Goal: Contribute content: Contribute content

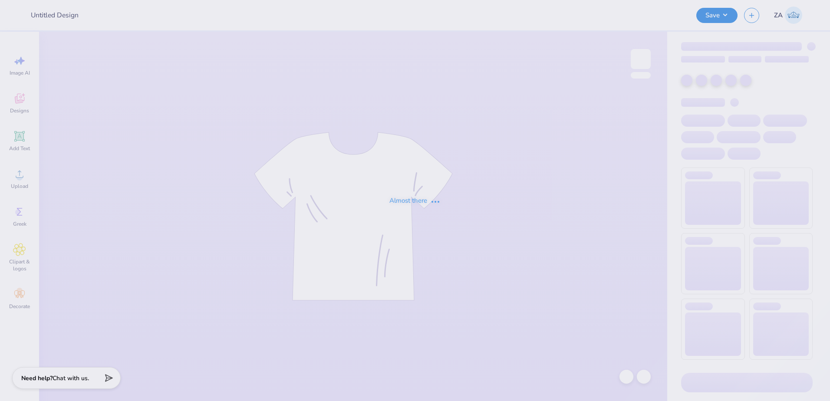
type input "TDX Fam Weekend Tees"
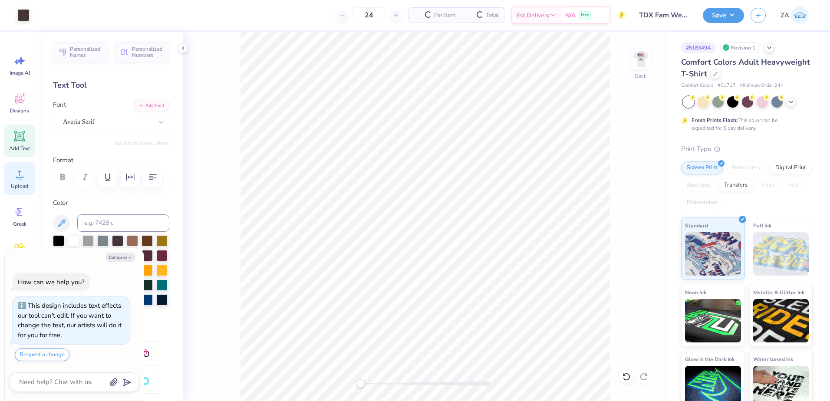
click at [22, 177] on circle at bounding box center [19, 177] width 6 height 6
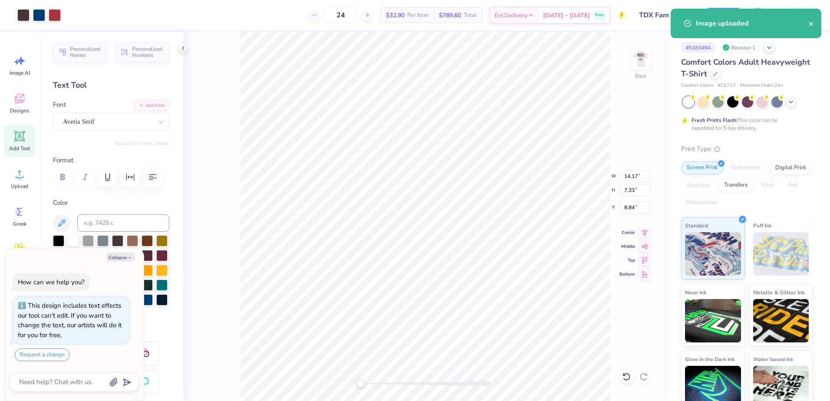
type textarea "x"
type input "13.45"
type input "6.95"
type input "9.21"
drag, startPoint x: 641, startPoint y: 180, endPoint x: 620, endPoint y: 178, distance: 20.9
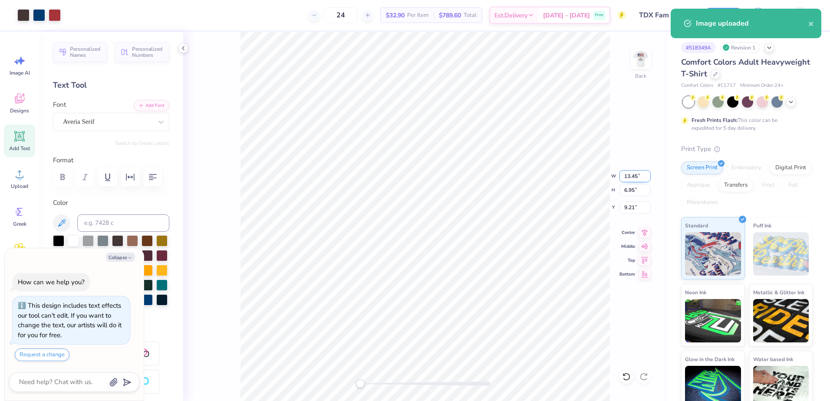
click at [620, 178] on input "13.45" at bounding box center [634, 176] width 31 height 12
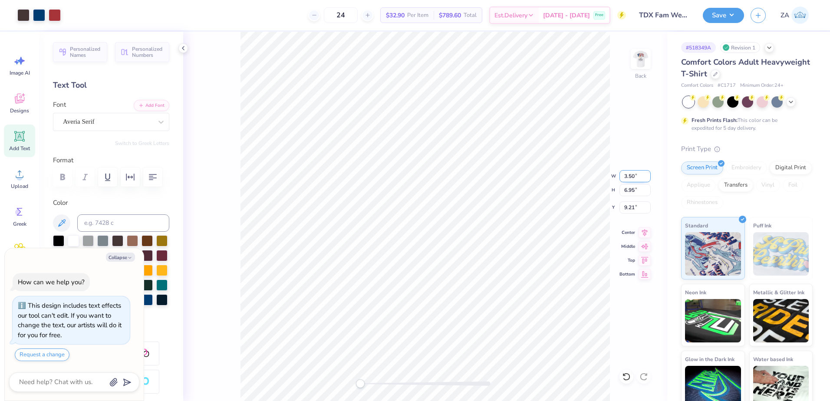
type input "3.50"
type textarea "x"
type input "1.81"
type input "11.78"
drag, startPoint x: 364, startPoint y: 385, endPoint x: 383, endPoint y: 380, distance: 19.0
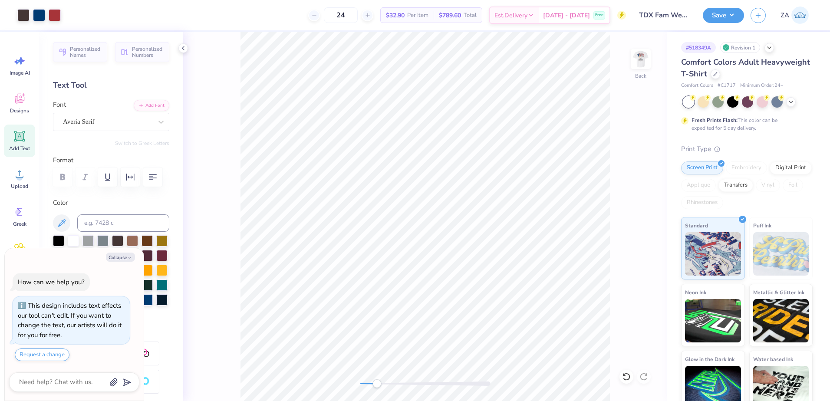
click at [377, 383] on div at bounding box center [425, 383] width 130 height 4
drag, startPoint x: 379, startPoint y: 383, endPoint x: 356, endPoint y: 381, distance: 22.6
click at [374, 381] on div "Accessibility label" at bounding box center [378, 383] width 9 height 9
drag, startPoint x: 627, startPoint y: 209, endPoint x: 618, endPoint y: 208, distance: 8.7
click at [618, 208] on div "Back W 3.50 3.50 " H 1.97 1.97 " Y 3.63 3.63 " Center Middle Top Bottom" at bounding box center [425, 216] width 484 height 369
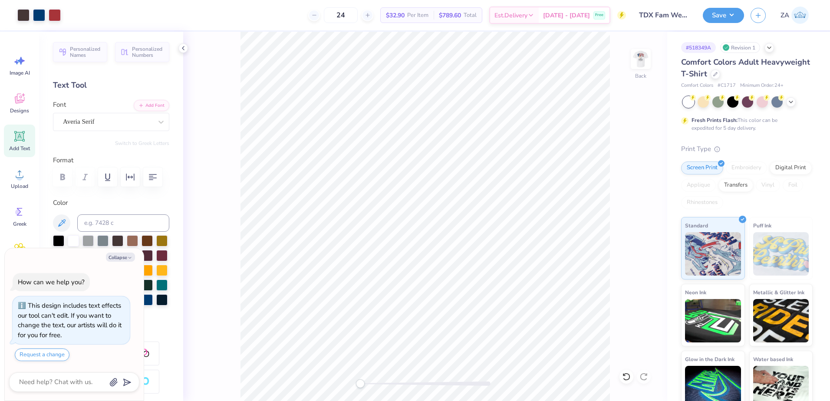
type textarea "x"
click at [638, 210] on input "3.63" at bounding box center [634, 207] width 31 height 12
type input "3"
type input "3.00"
click at [634, 183] on div "Back W 3.50 3.50 " H 1.97 1.97 " Y 3.00 3.00 " Center Middle Top Bottom" at bounding box center [425, 216] width 484 height 369
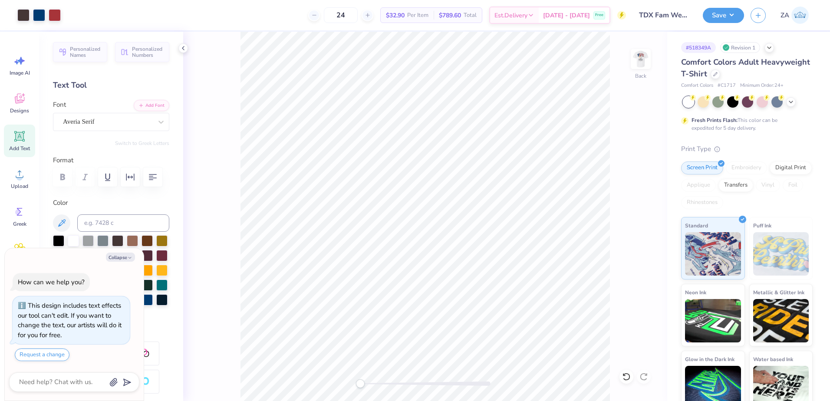
click at [634, 173] on div "Back" at bounding box center [425, 216] width 484 height 369
click at [645, 61] on img at bounding box center [640, 59] width 35 height 35
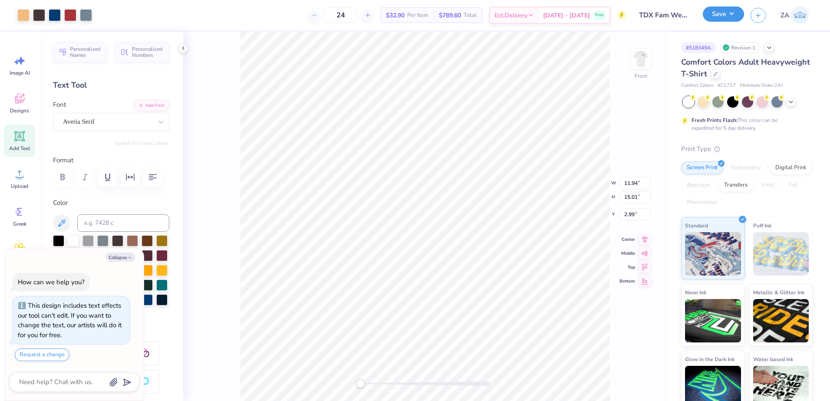
click at [729, 15] on button "Save" at bounding box center [722, 14] width 41 height 15
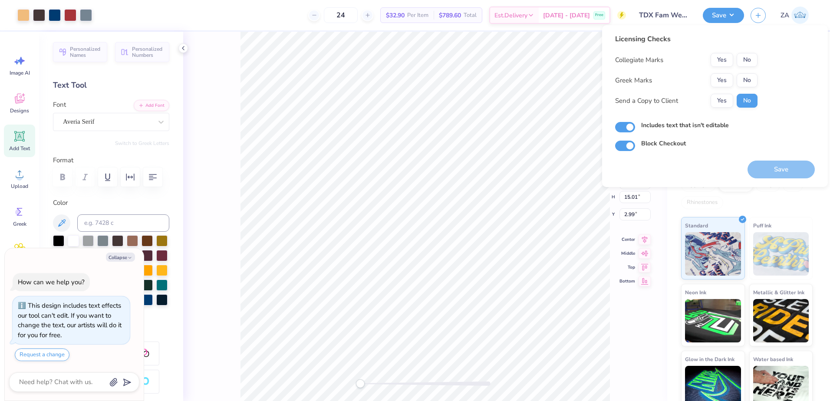
click at [744, 62] on button "No" at bounding box center [746, 60] width 21 height 14
click at [744, 79] on button "No" at bounding box center [746, 80] width 21 height 14
click at [771, 164] on button "Save" at bounding box center [780, 170] width 67 height 18
type textarea "x"
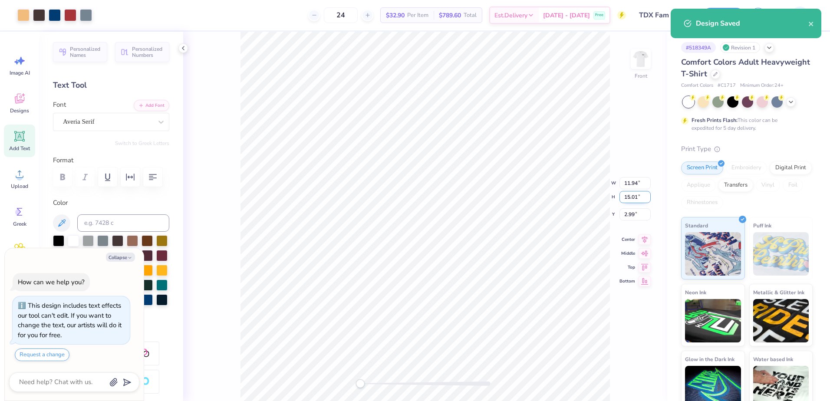
click at [636, 194] on input "15.01" at bounding box center [634, 197] width 31 height 12
click at [637, 194] on input "15.01" at bounding box center [634, 197] width 31 height 12
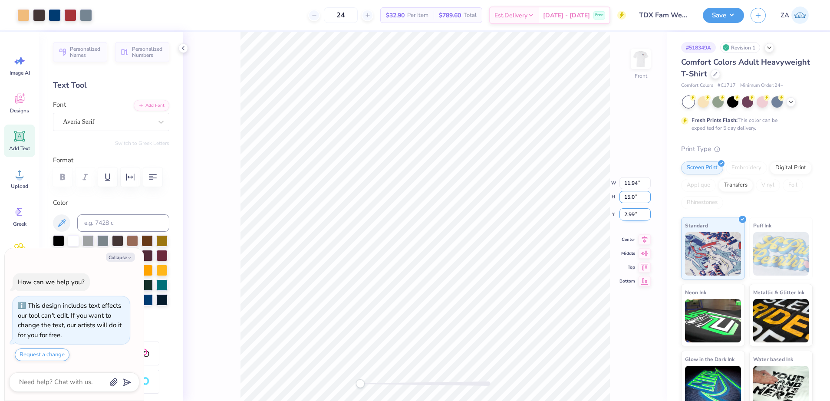
type input "15.0"
click at [637, 213] on div "Front W 11.94 11.94 " H 15.0 15.0 " Y 2.99 2.99 " Center Middle Top Bottom" at bounding box center [425, 216] width 484 height 369
click at [634, 216] on div "Front W 11.94 11.94 " H 15.0 15.0 " Y 2.99 2.99 " Center Middle Top Bottom" at bounding box center [425, 216] width 484 height 369
type textarea "x"
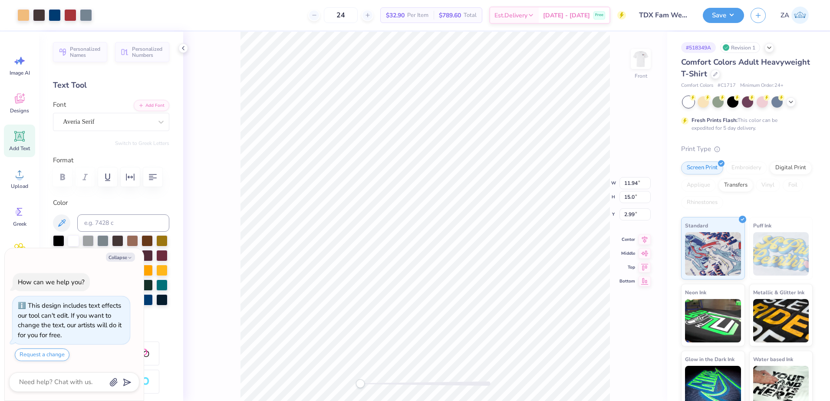
type input "11.93"
type input "15.00"
type textarea "x"
click at [635, 204] on input "2.99" at bounding box center [634, 207] width 31 height 12
type input "2"
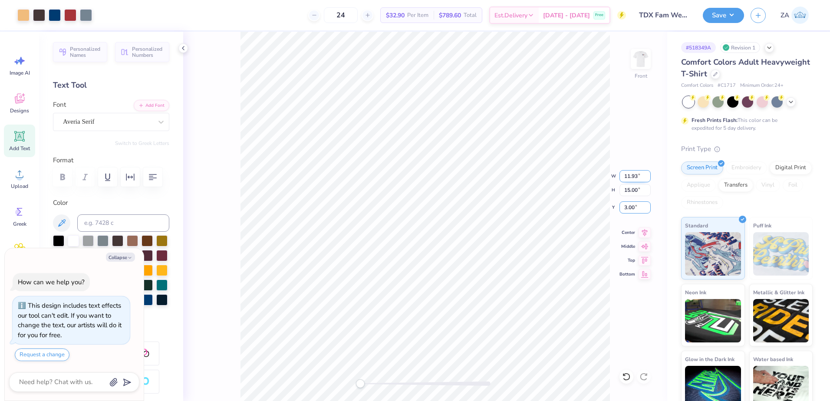
type input "3.00"
click at [634, 196] on input "15.00" at bounding box center [634, 190] width 31 height 12
click at [630, 176] on input "11.93" at bounding box center [634, 176] width 31 height 12
click at [635, 189] on input "15.00" at bounding box center [634, 190] width 31 height 12
click at [727, 16] on button "Save" at bounding box center [722, 14] width 41 height 15
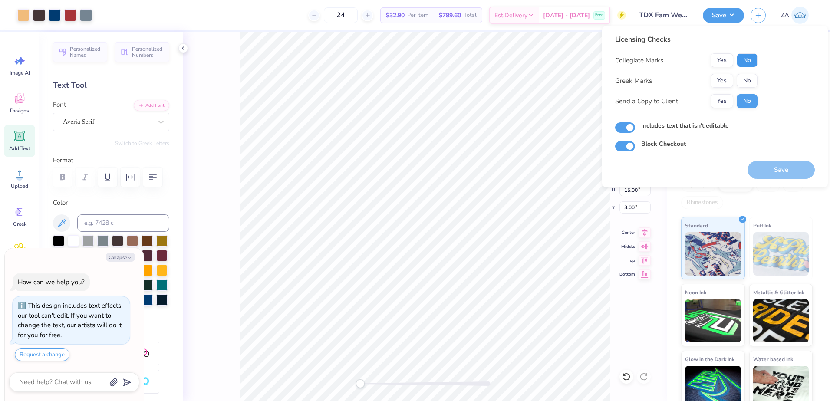
click at [747, 66] on button "No" at bounding box center [746, 60] width 21 height 14
click at [748, 80] on button "No" at bounding box center [746, 81] width 21 height 14
click at [773, 176] on button "Save" at bounding box center [780, 170] width 67 height 18
type textarea "x"
